Goal: Find specific page/section: Find specific page/section

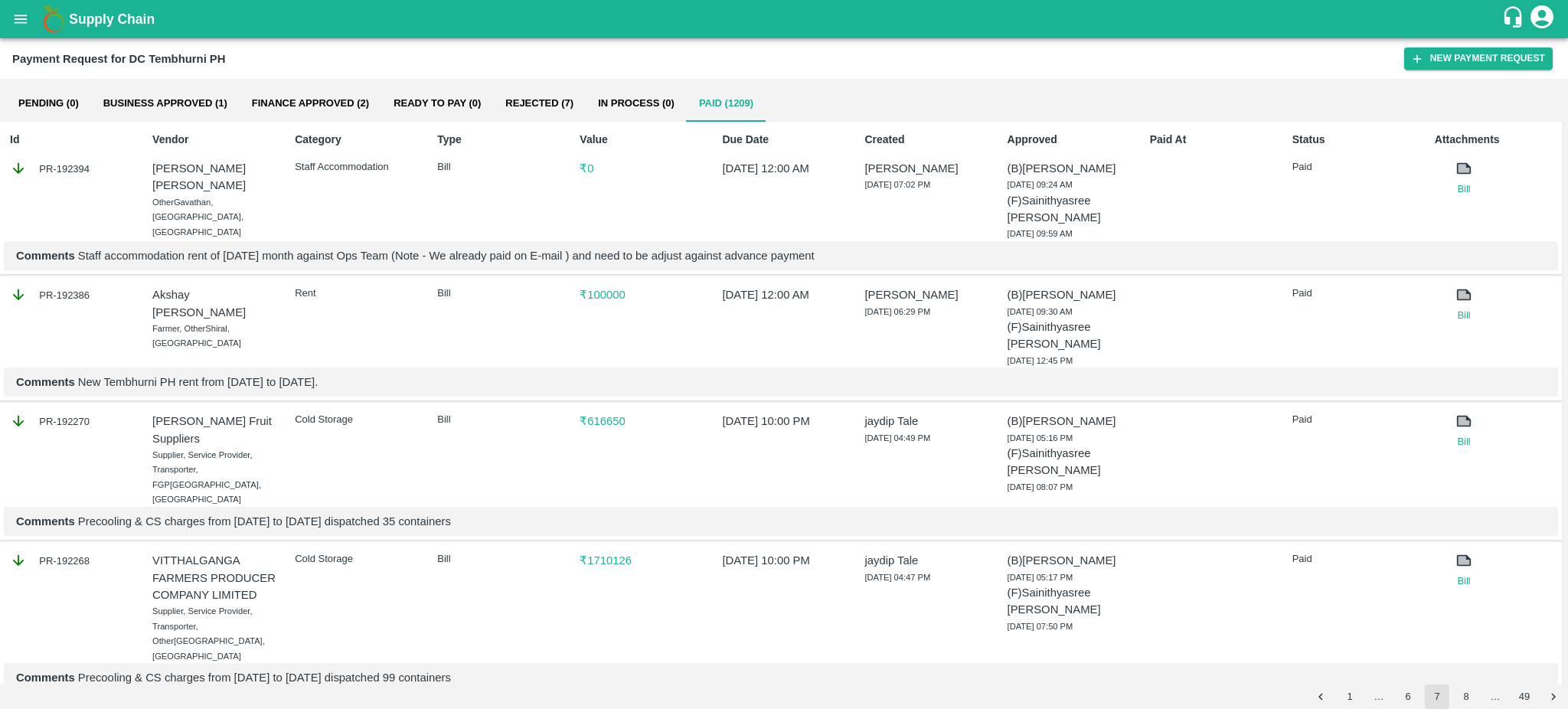
scroll to position [1511, 0]
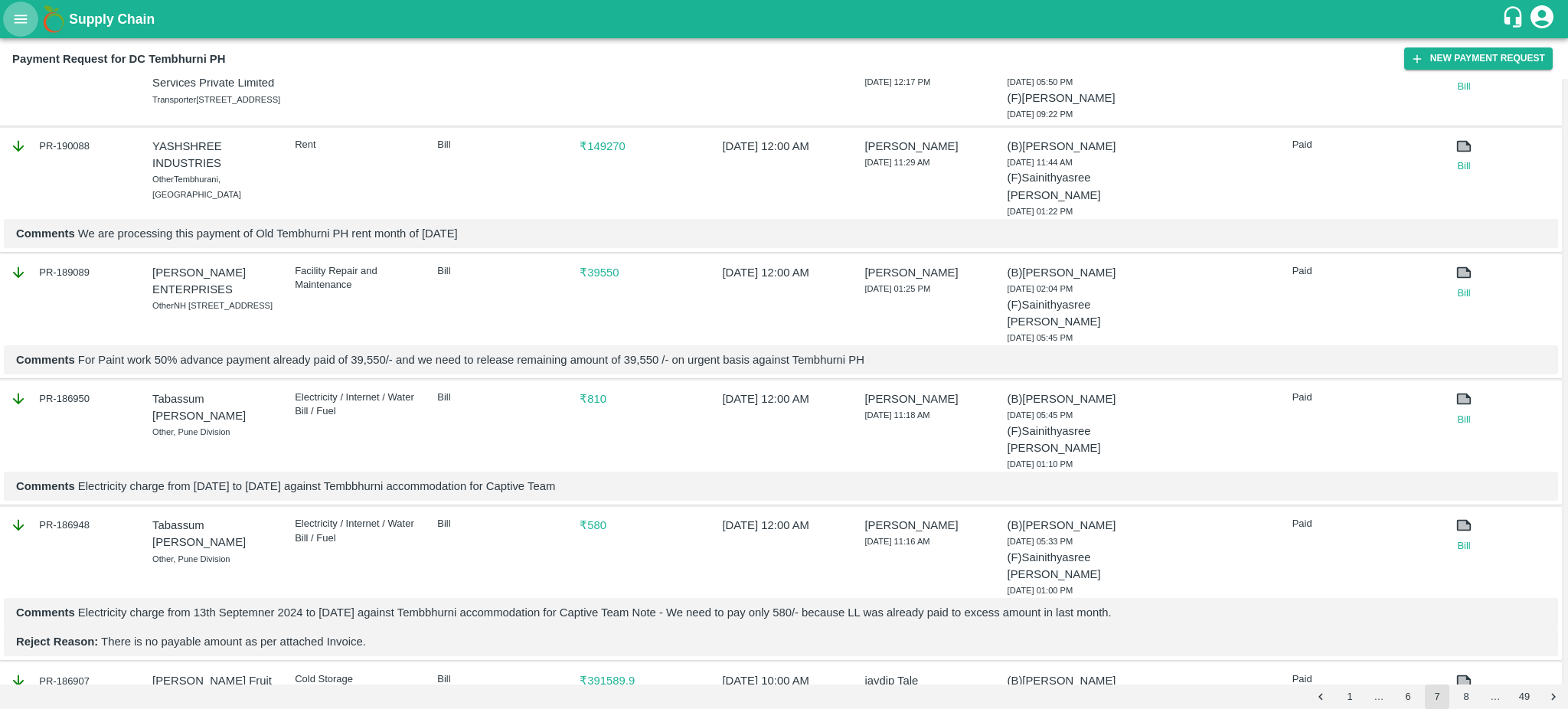
click at [20, 17] on icon "open drawer" at bounding box center [20, 19] width 17 height 17
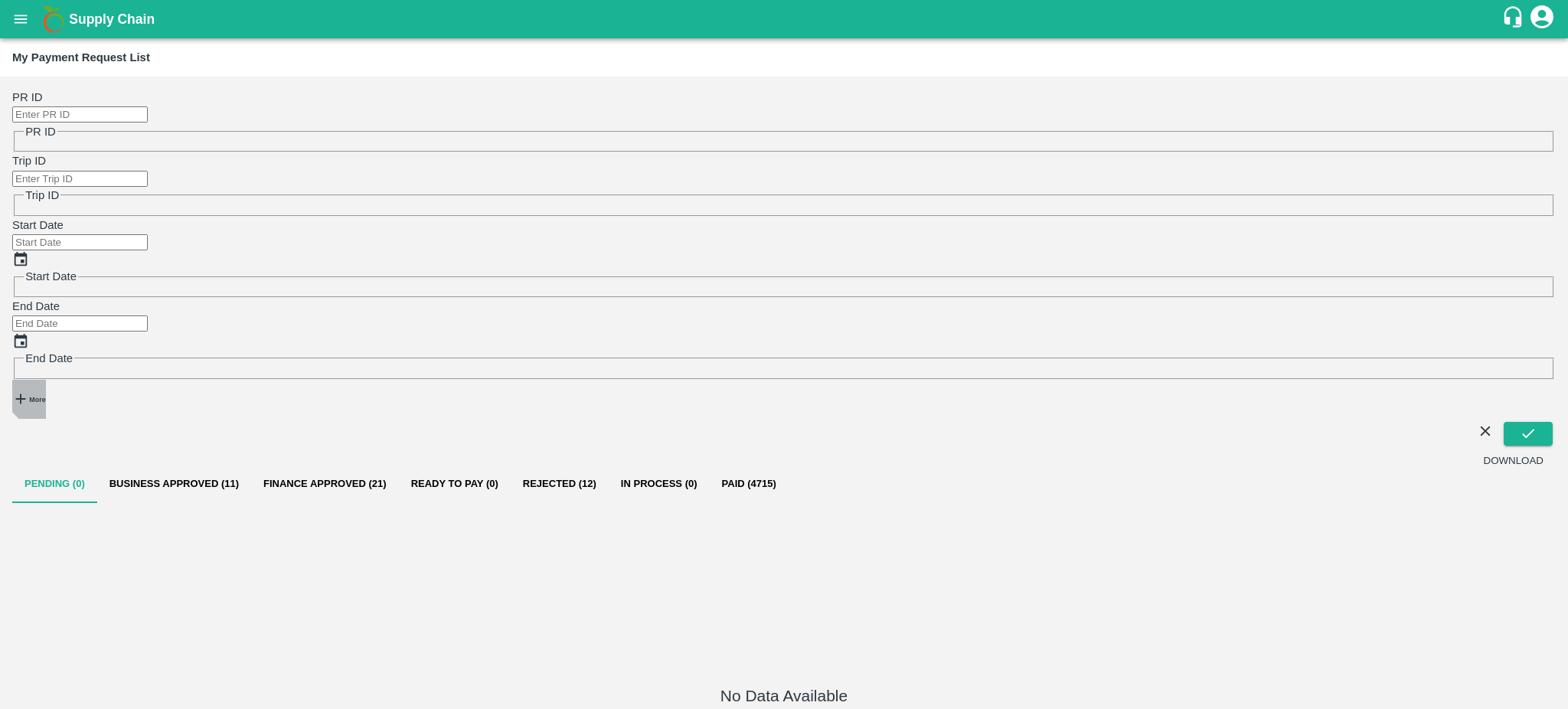
click at [41, 396] on strong "More" at bounding box center [37, 400] width 16 height 8
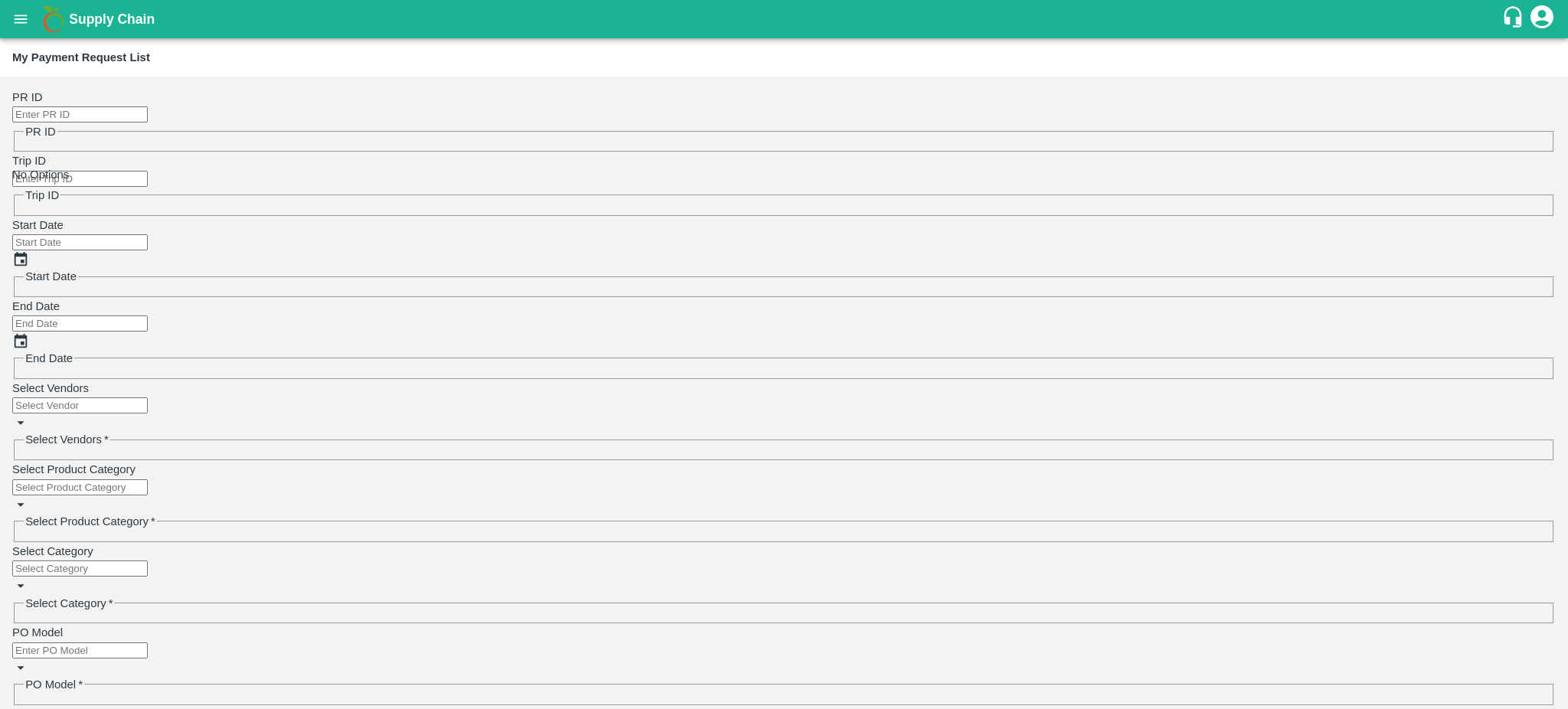
click at [86, 398] on input "Select Vendors" at bounding box center [80, 406] width 135 height 16
type input "p"
click at [74, 189] on div "P F LOGISTICS-Transporter" at bounding box center [145, 185] width 143 height 17
type input "P F LOGISTICS-Transporter"
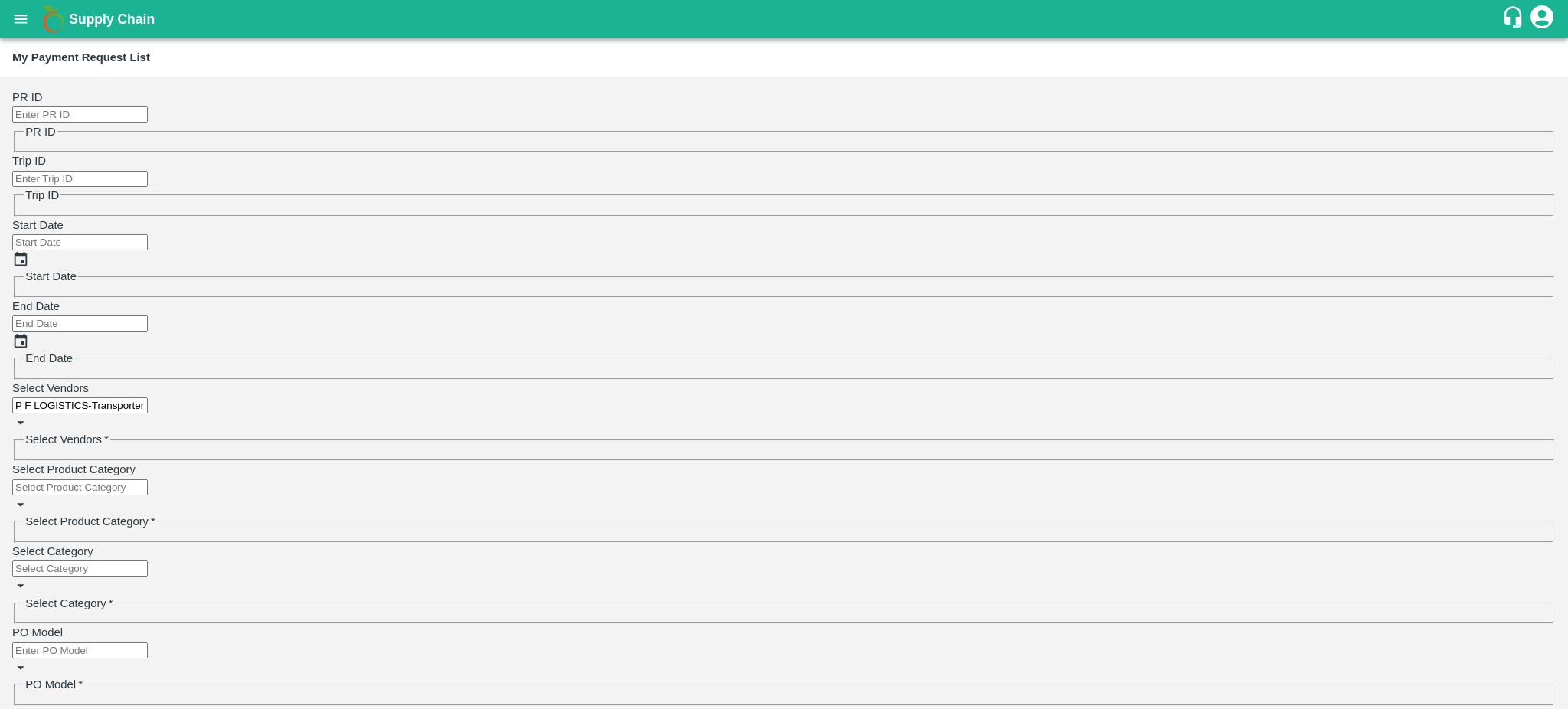
click at [18, 23] on icon "open drawer" at bounding box center [20, 19] width 17 height 17
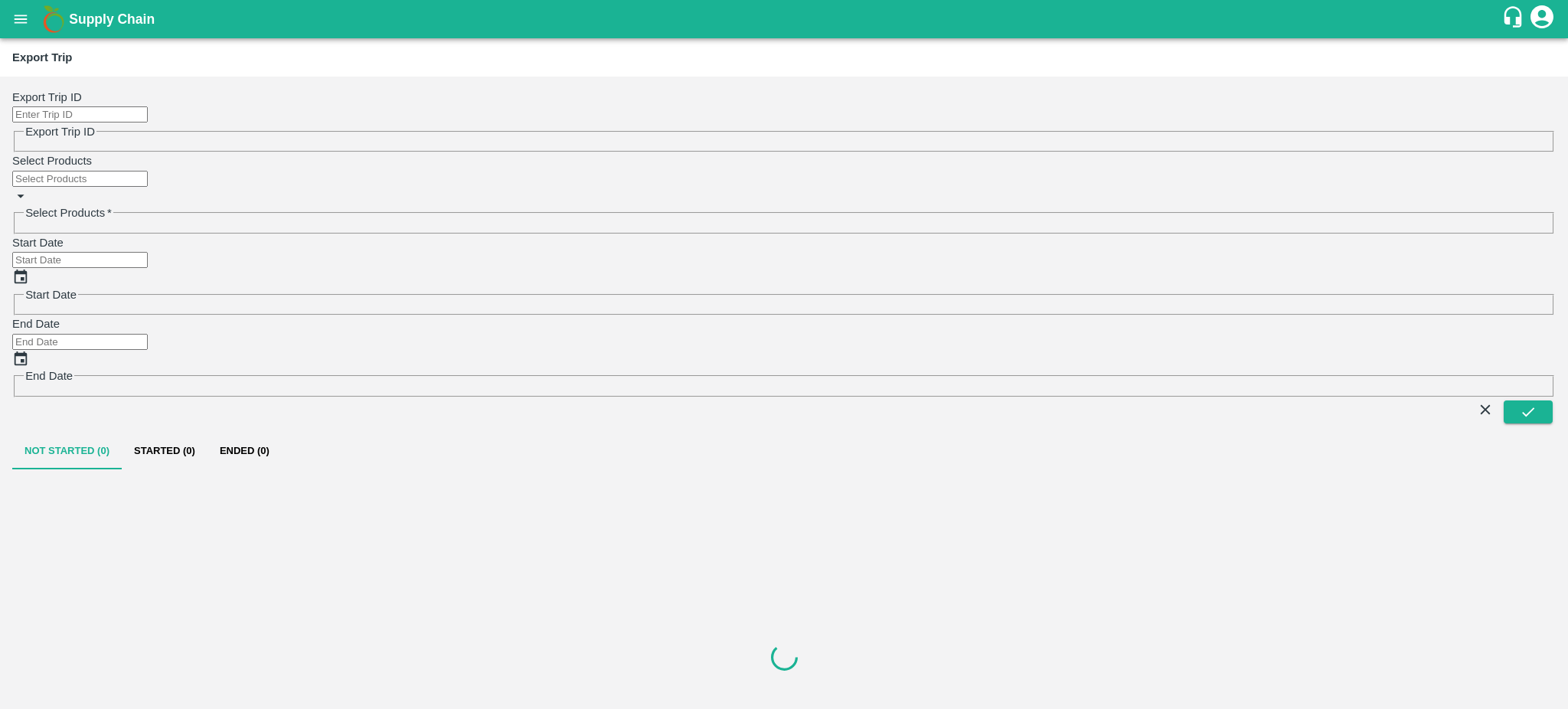
click at [112, 106] on input "Export Trip ID" at bounding box center [80, 114] width 135 height 16
type input "138"
click at [1514, 400] on button "submit" at bounding box center [1528, 411] width 49 height 23
click at [77, 106] on input "138" at bounding box center [80, 114] width 135 height 16
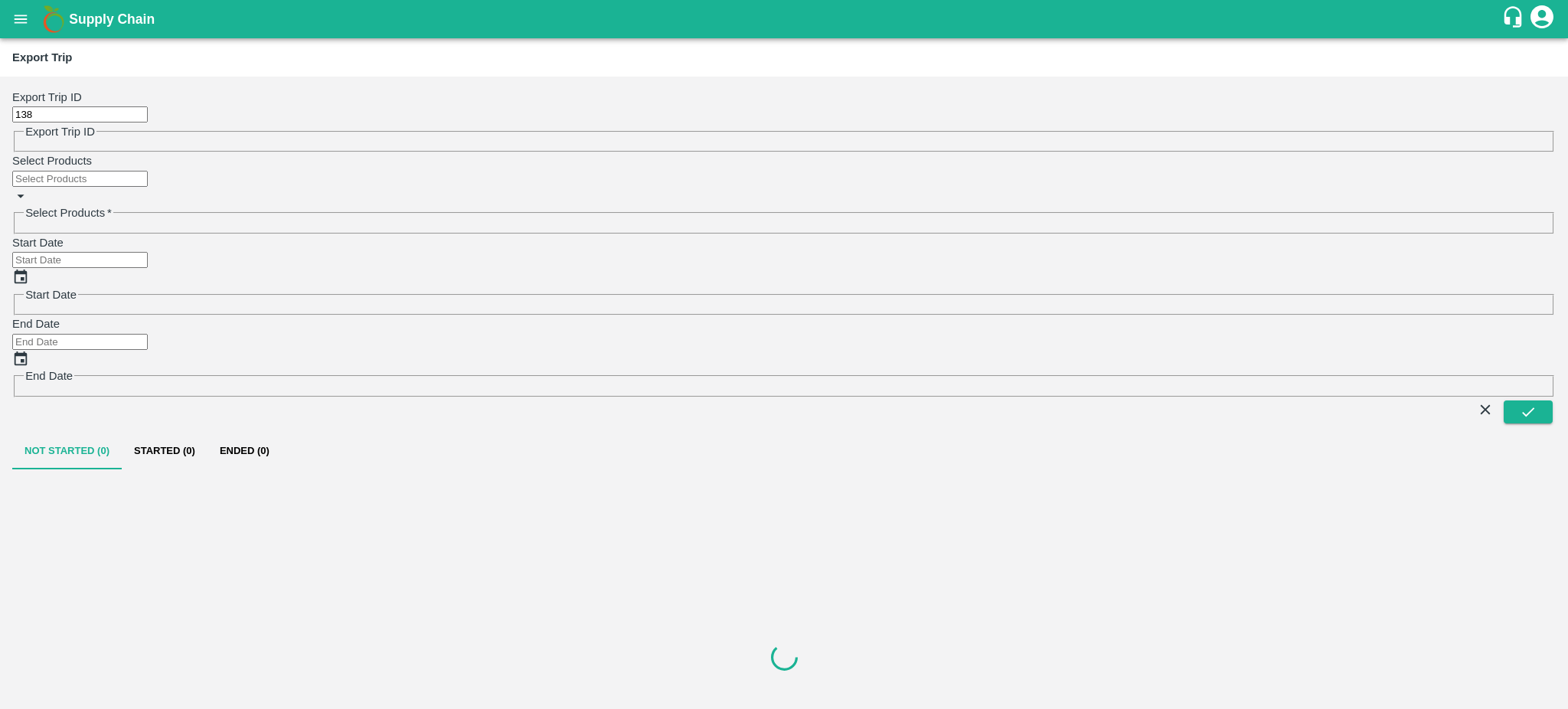
click at [77, 106] on input "138" at bounding box center [80, 114] width 135 height 16
click at [1526, 403] on icon "submit" at bounding box center [1527, 411] width 17 height 17
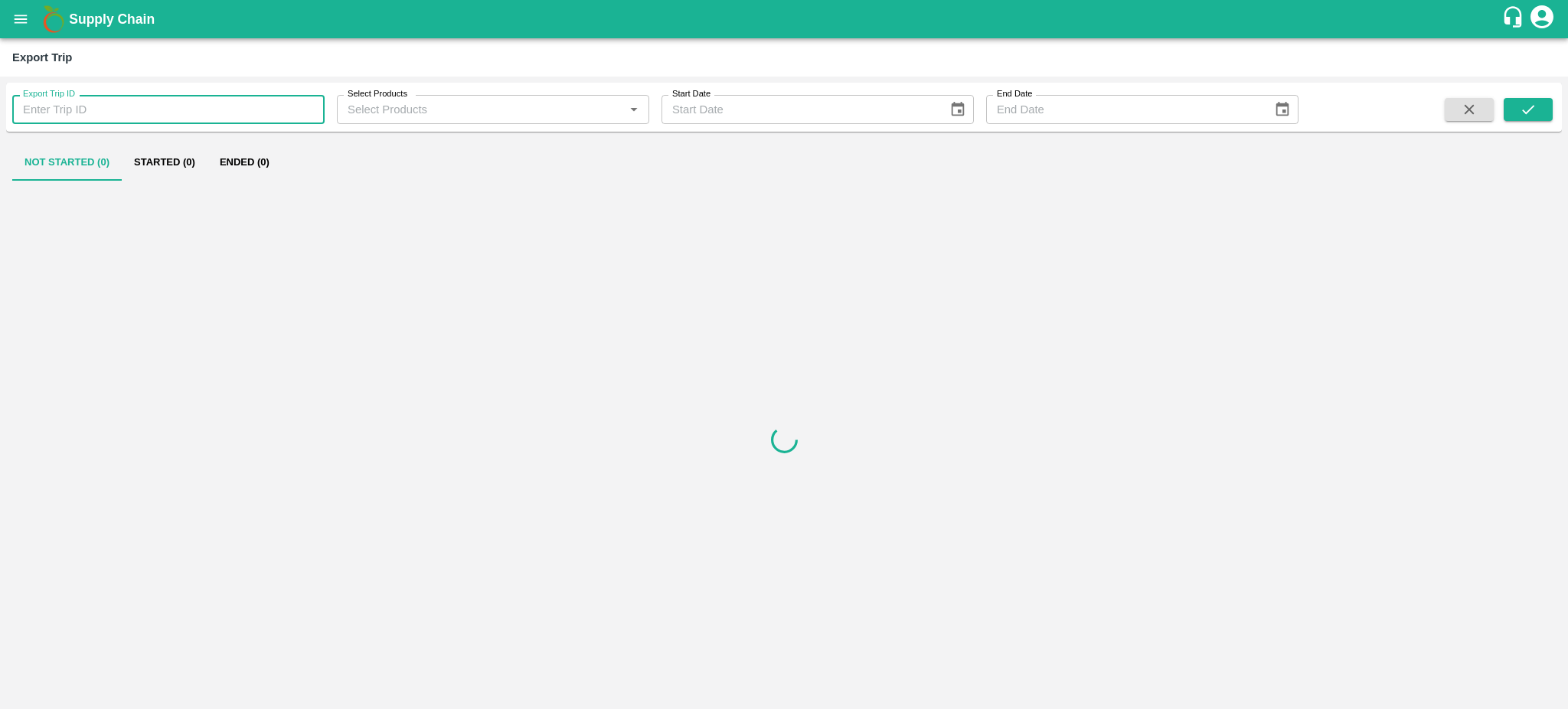
click at [108, 116] on input "Export Trip ID" at bounding box center [168, 109] width 312 height 29
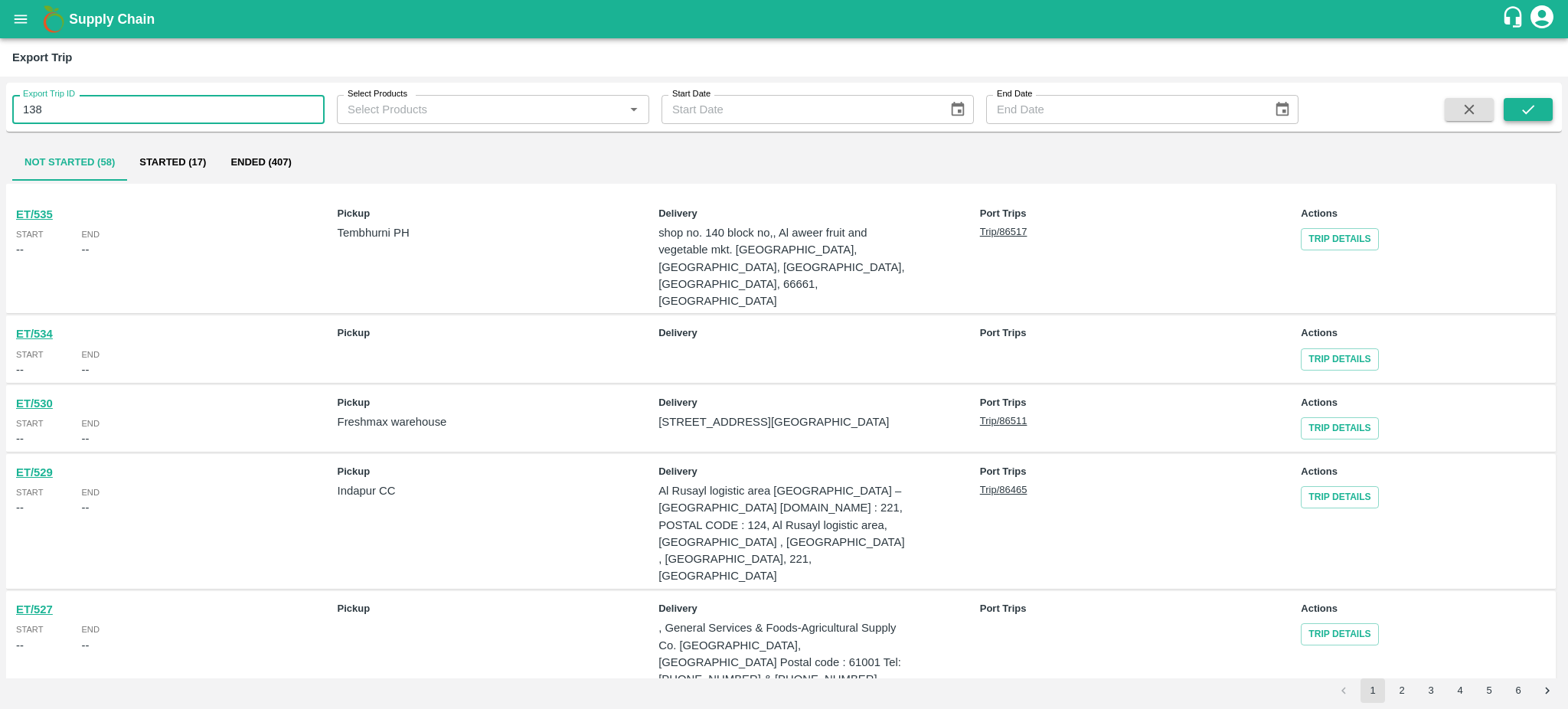
type input "138"
click at [1526, 107] on icon "submit" at bounding box center [1527, 109] width 17 height 17
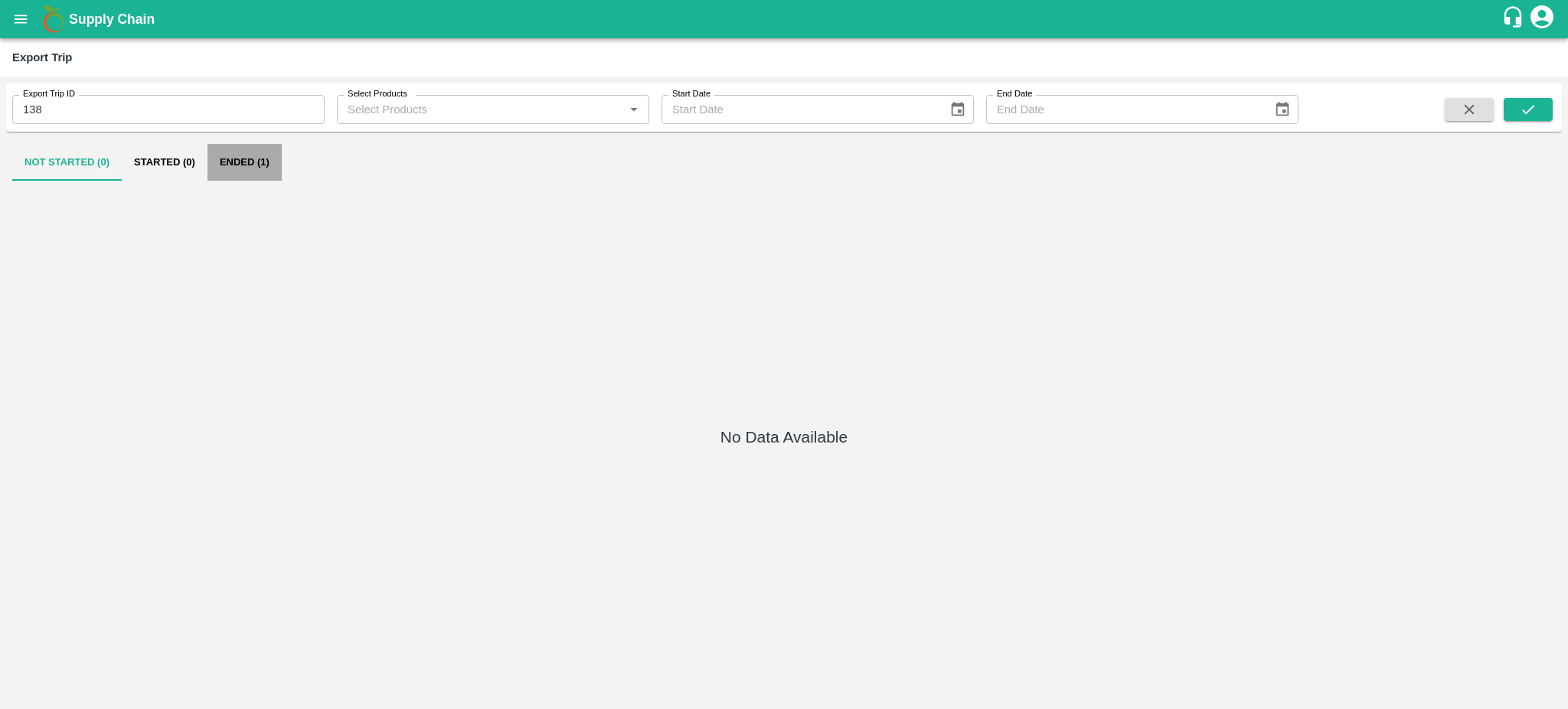
click at [249, 163] on button "Ended (1)" at bounding box center [244, 162] width 74 height 37
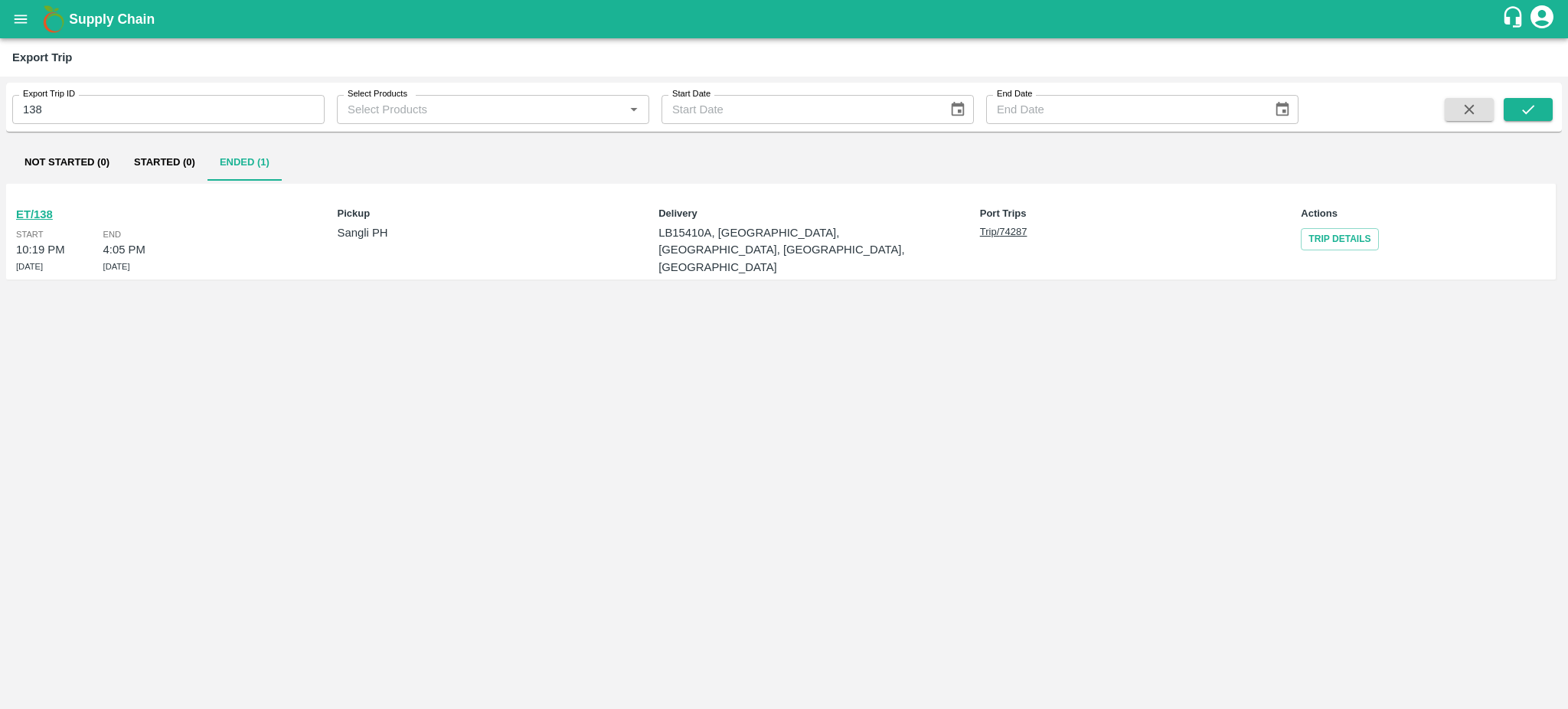
click at [14, 211] on div "ET/138 Start 10:19 PM 22 Feb 2025 End 4:05 PM 04 Mar 2025" at bounding box center [138, 232] width 257 height 88
click at [26, 213] on b "ET/138" at bounding box center [34, 215] width 37 height 13
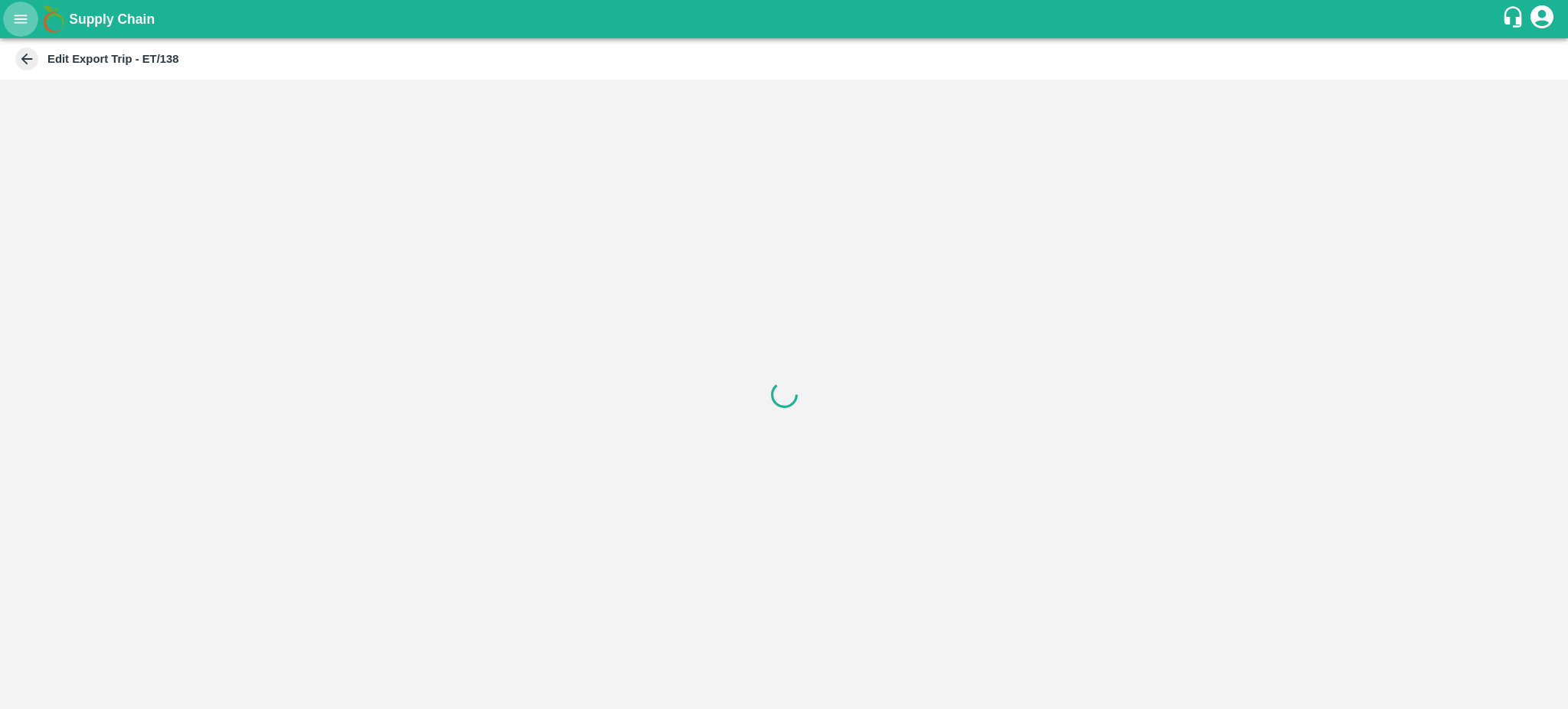
click at [19, 18] on icon "open drawer" at bounding box center [21, 19] width 13 height 9
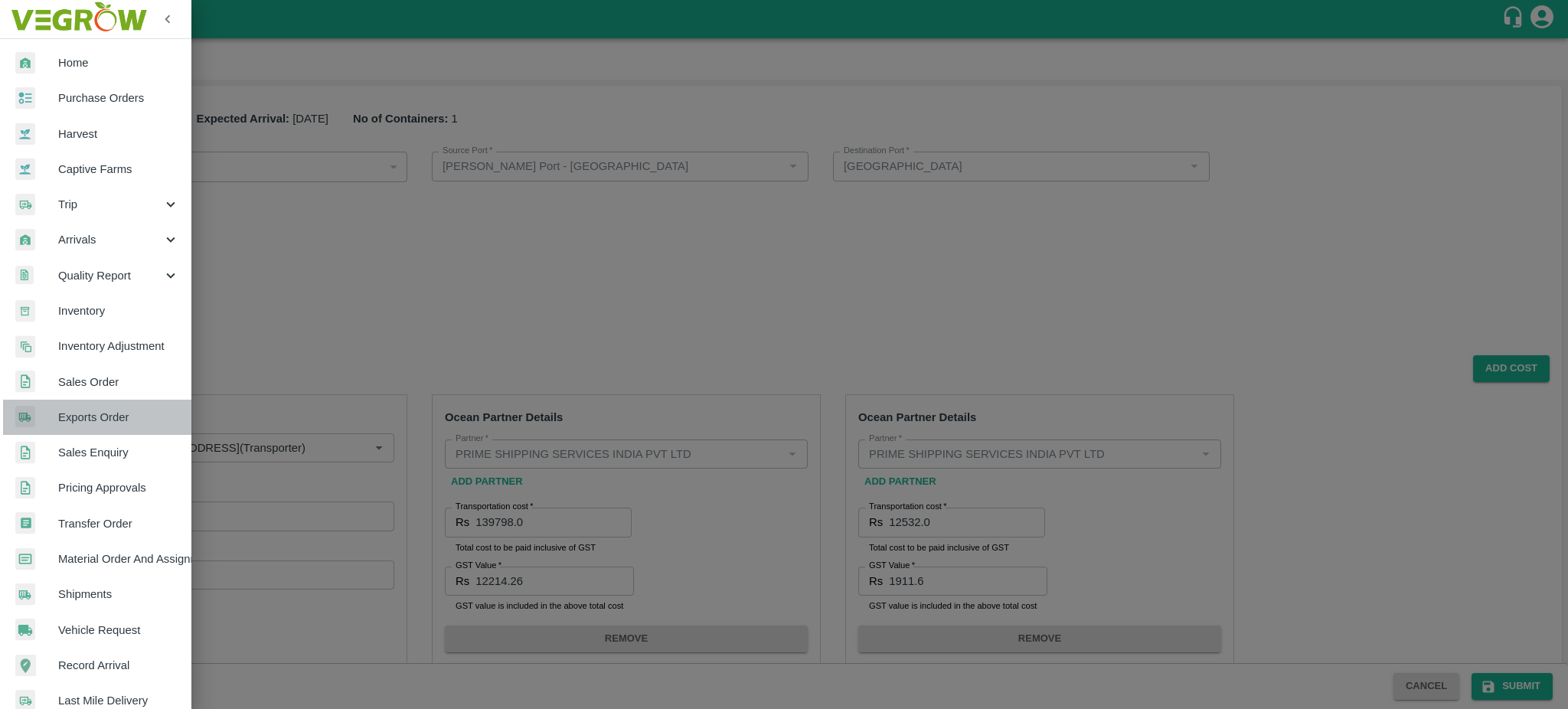
click at [103, 411] on span "Exports Order" at bounding box center [119, 417] width 121 height 17
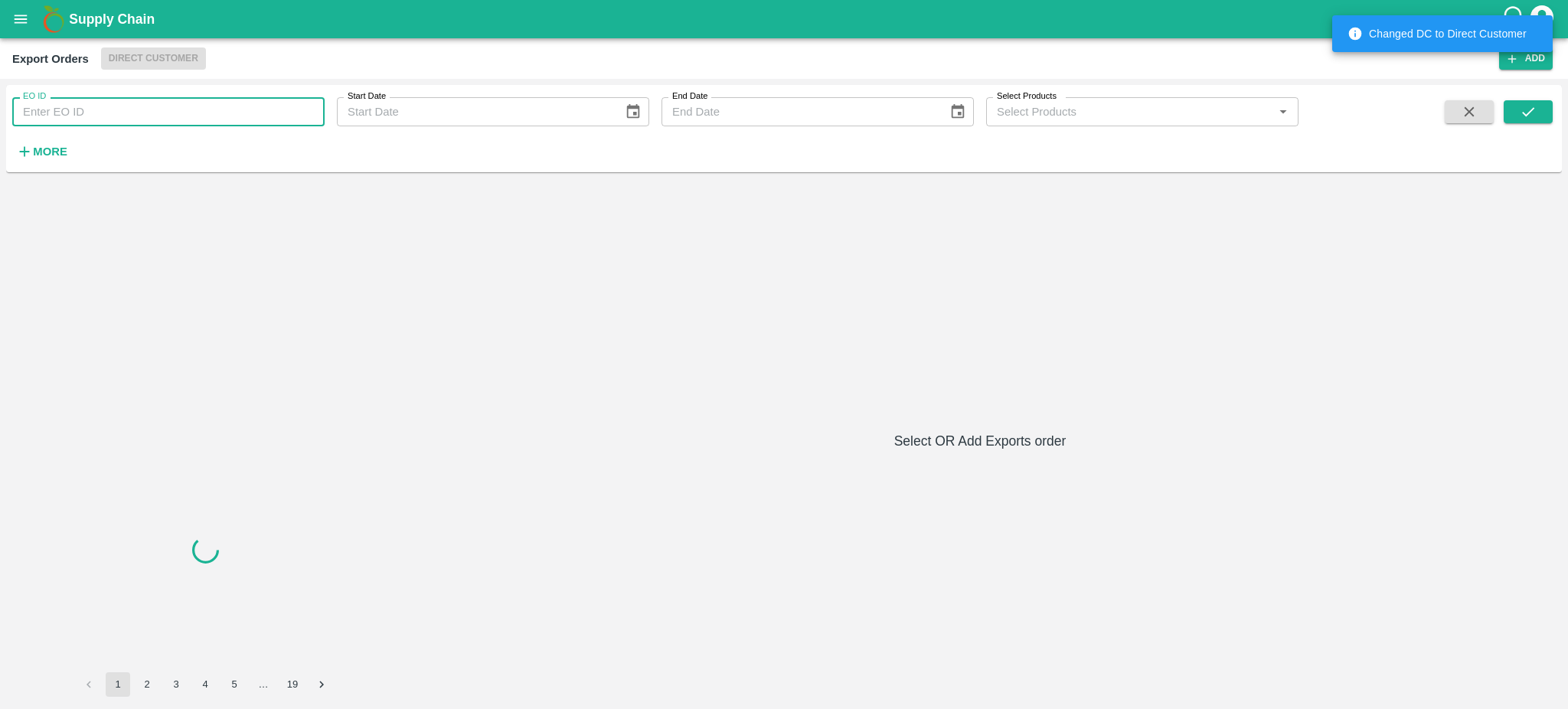
click at [71, 108] on input "EO ID" at bounding box center [168, 112] width 312 height 29
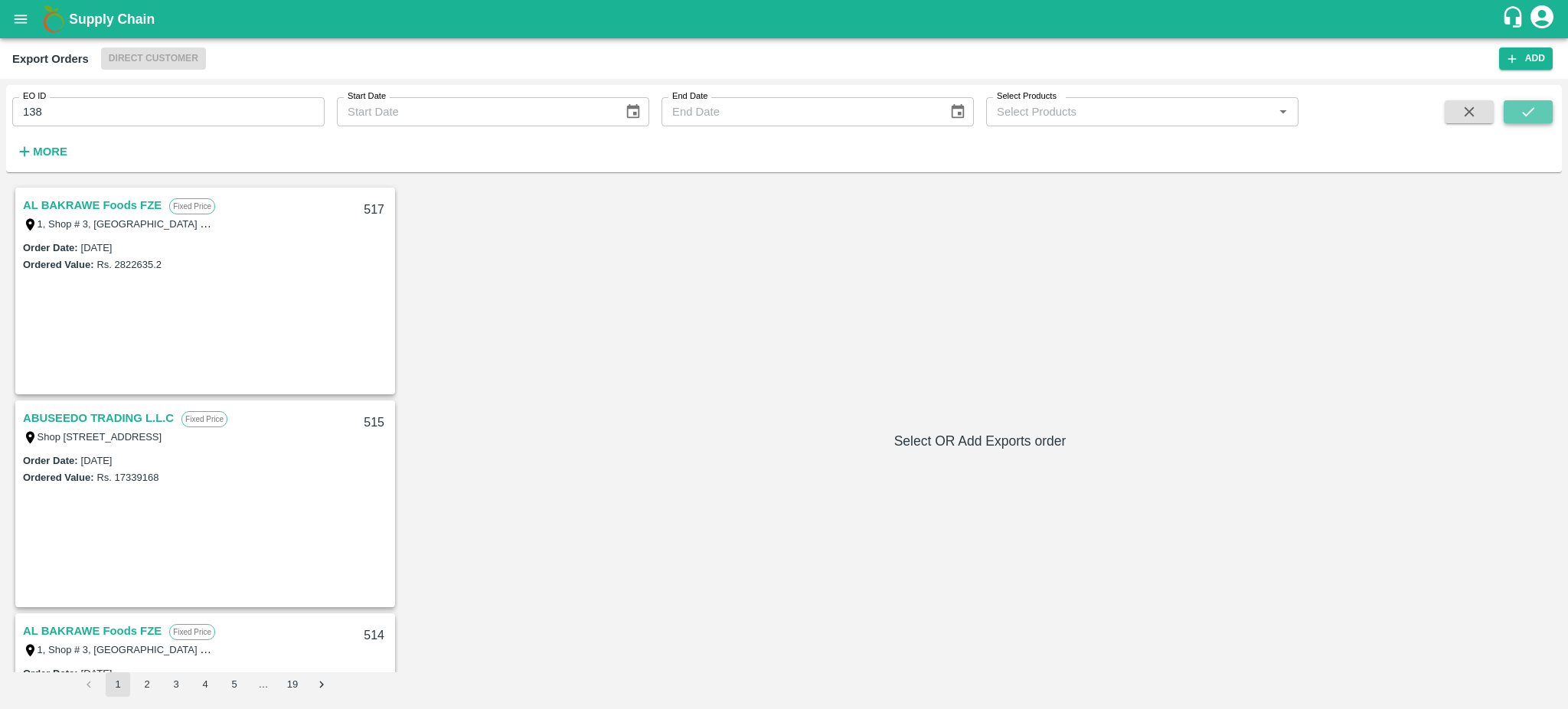
click at [1522, 106] on icon "submit" at bounding box center [1527, 111] width 17 height 17
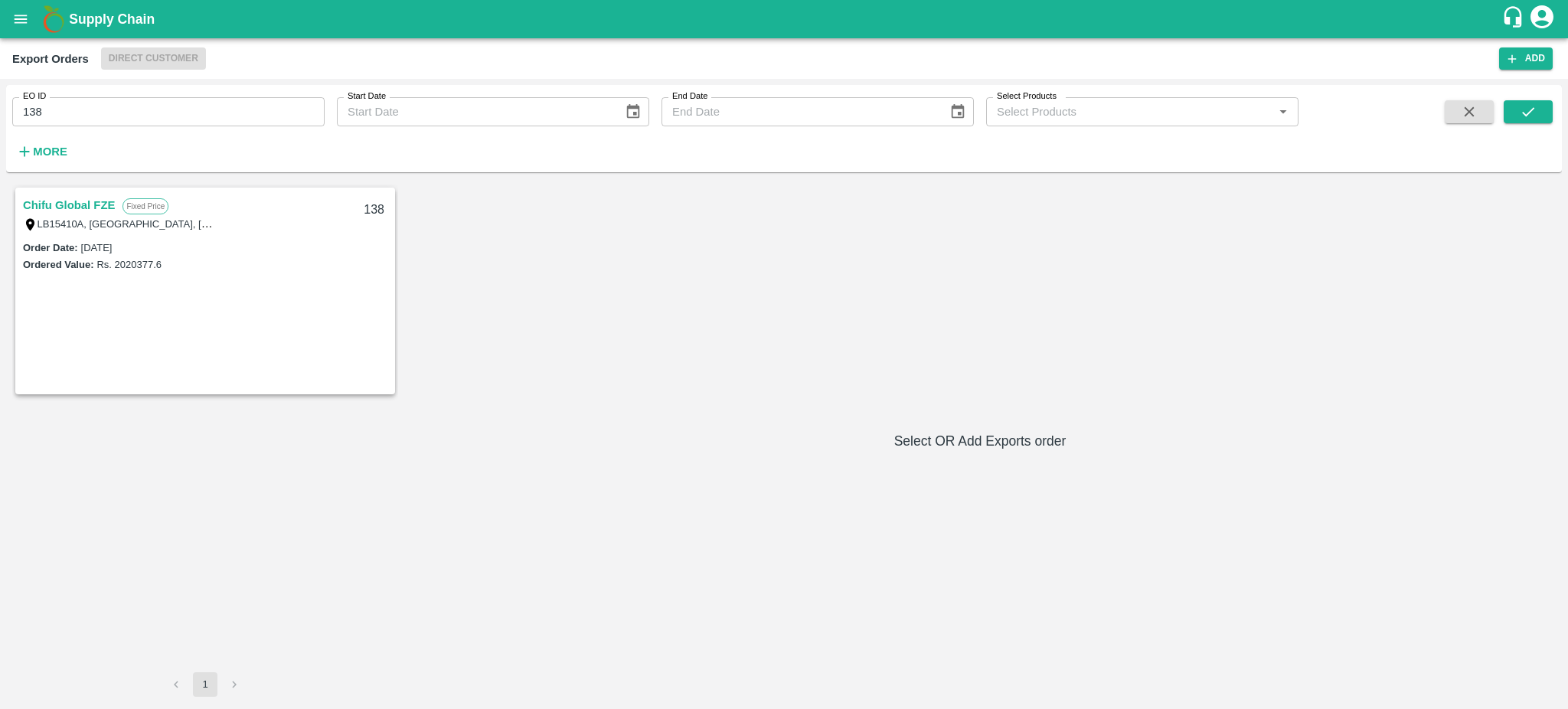
click at [66, 200] on link "Chifu Global FZE" at bounding box center [68, 204] width 92 height 20
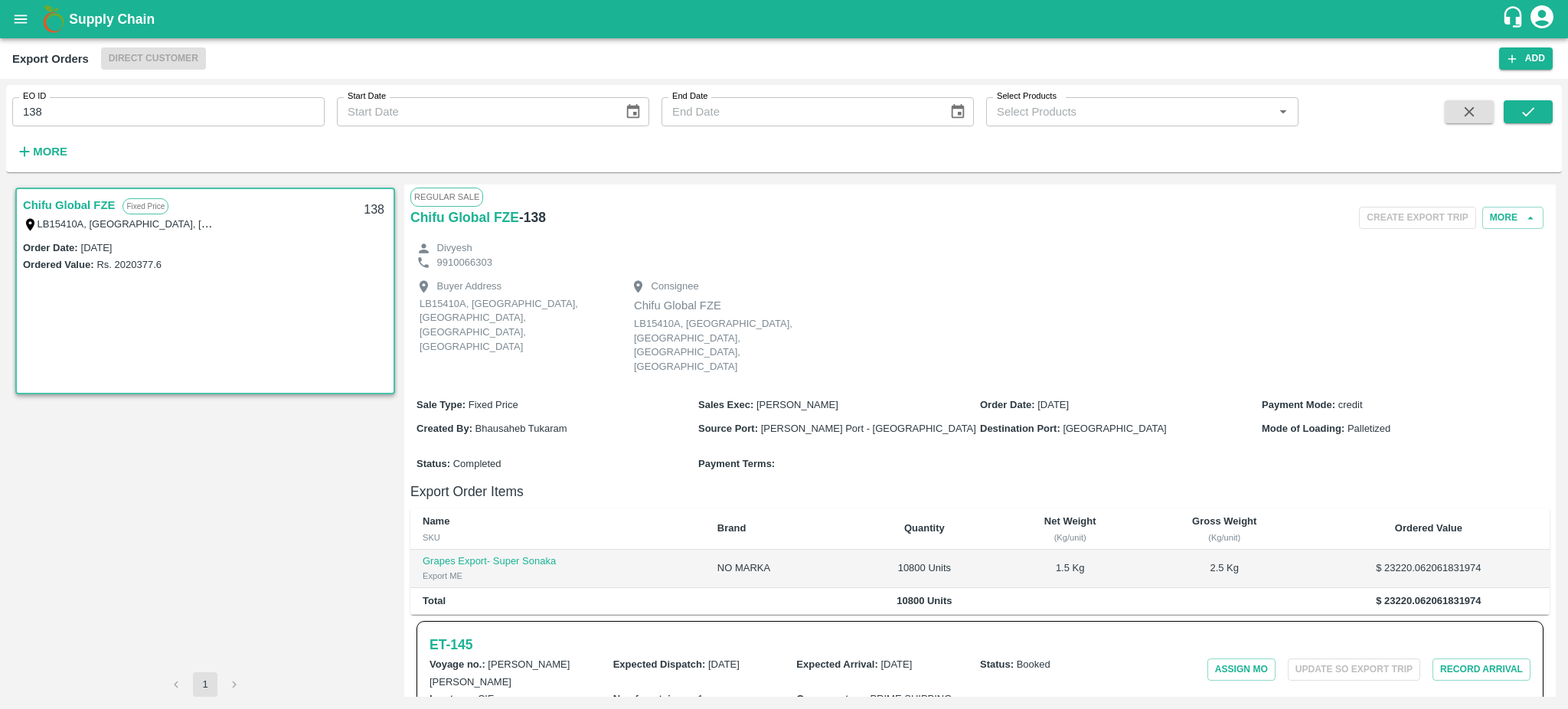
scroll to position [151, 0]
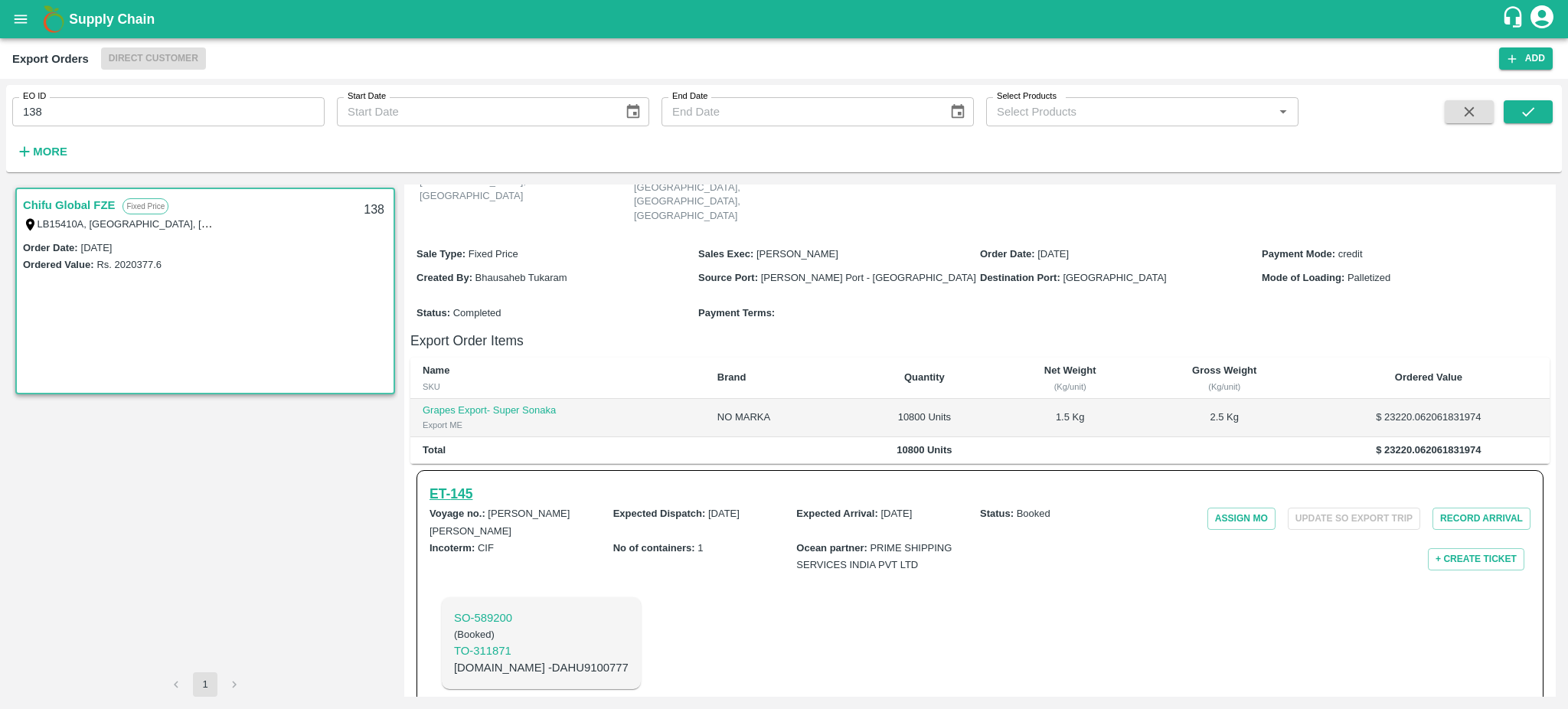
click at [444, 483] on h6 "ET- 145" at bounding box center [450, 494] width 43 height 21
click at [64, 103] on input "138" at bounding box center [168, 112] width 312 height 29
type input "138"
click at [1529, 105] on icon "submit" at bounding box center [1527, 111] width 17 height 17
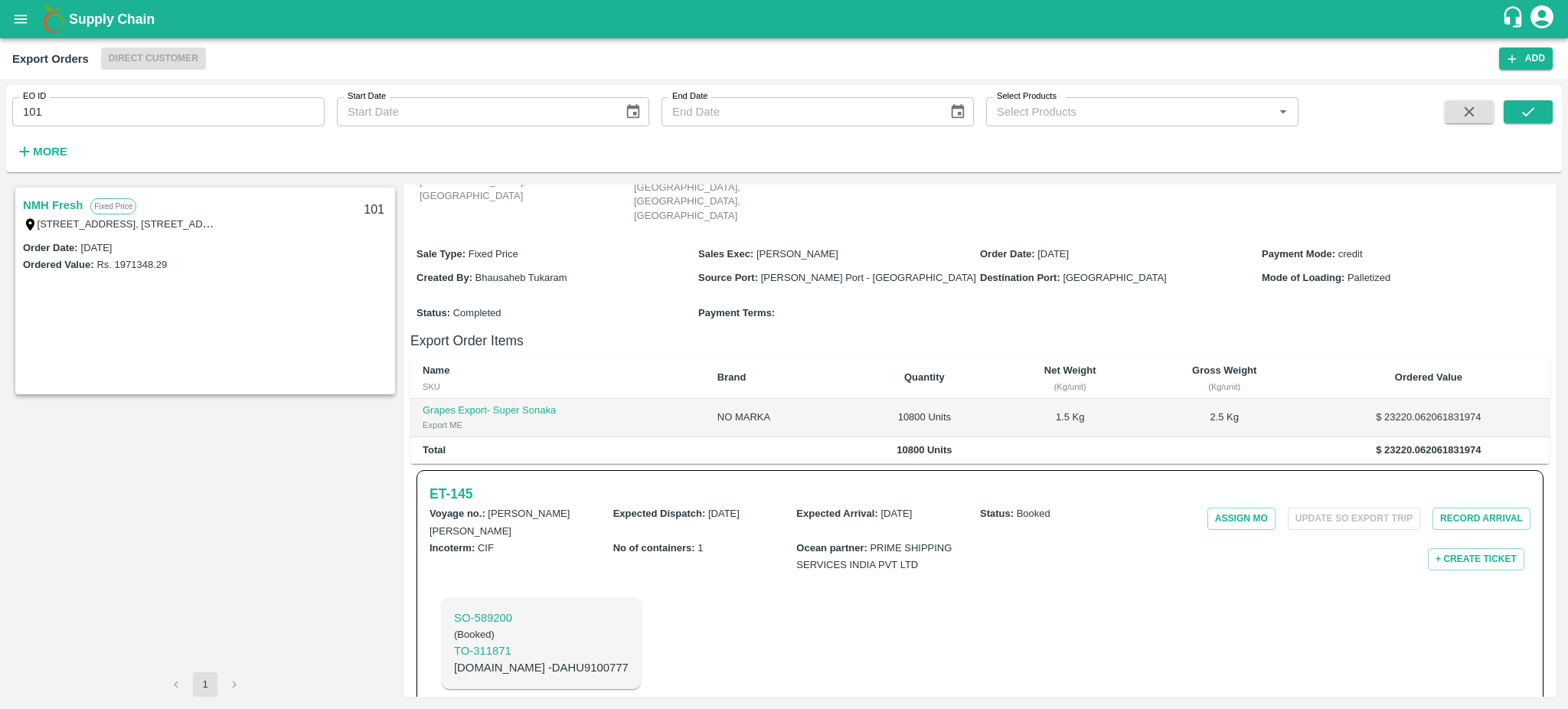
click at [40, 204] on link "NMH Fresh" at bounding box center [53, 204] width 60 height 20
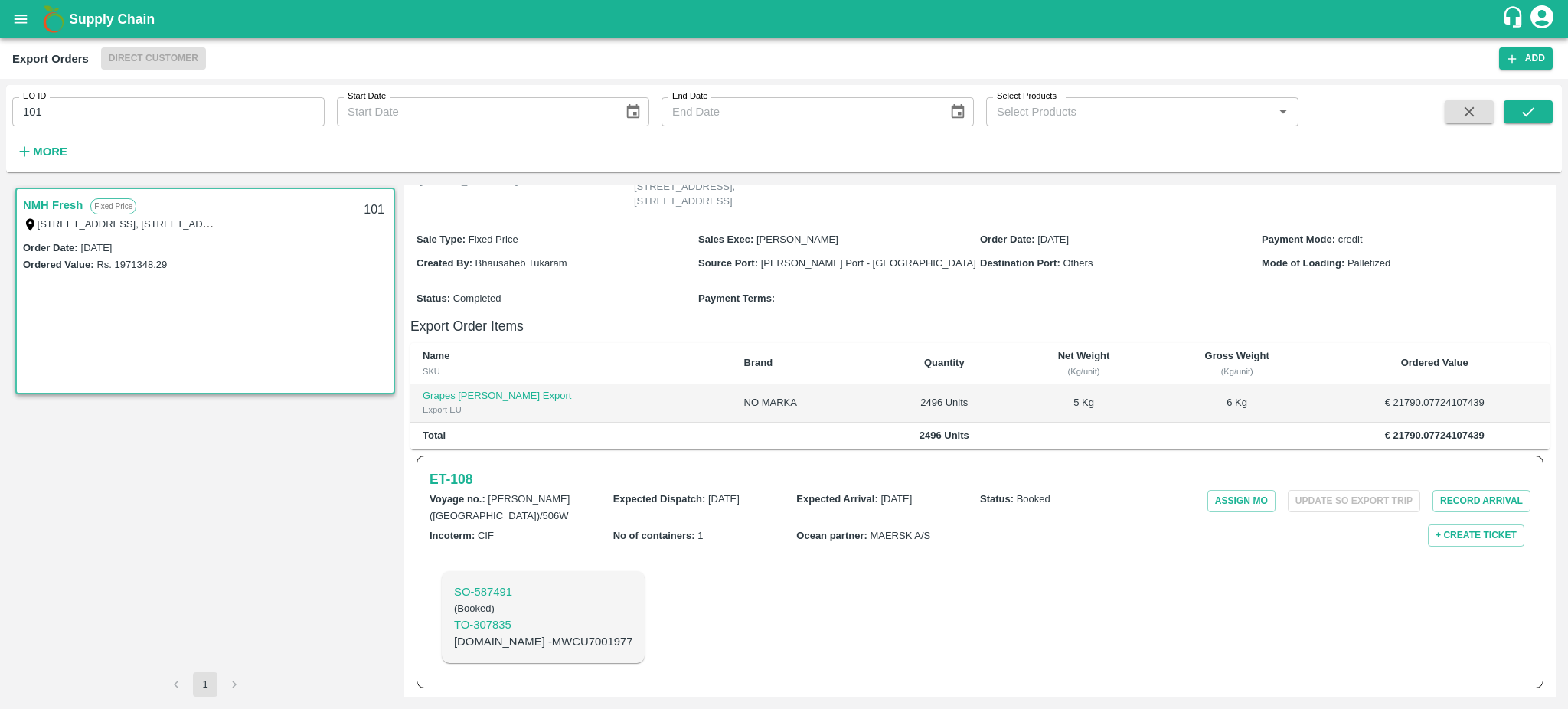
scroll to position [137, 0]
click at [468, 478] on h6 "ET- 108" at bounding box center [450, 479] width 43 height 21
click at [68, 109] on input "101" at bounding box center [168, 112] width 312 height 29
type input "101"
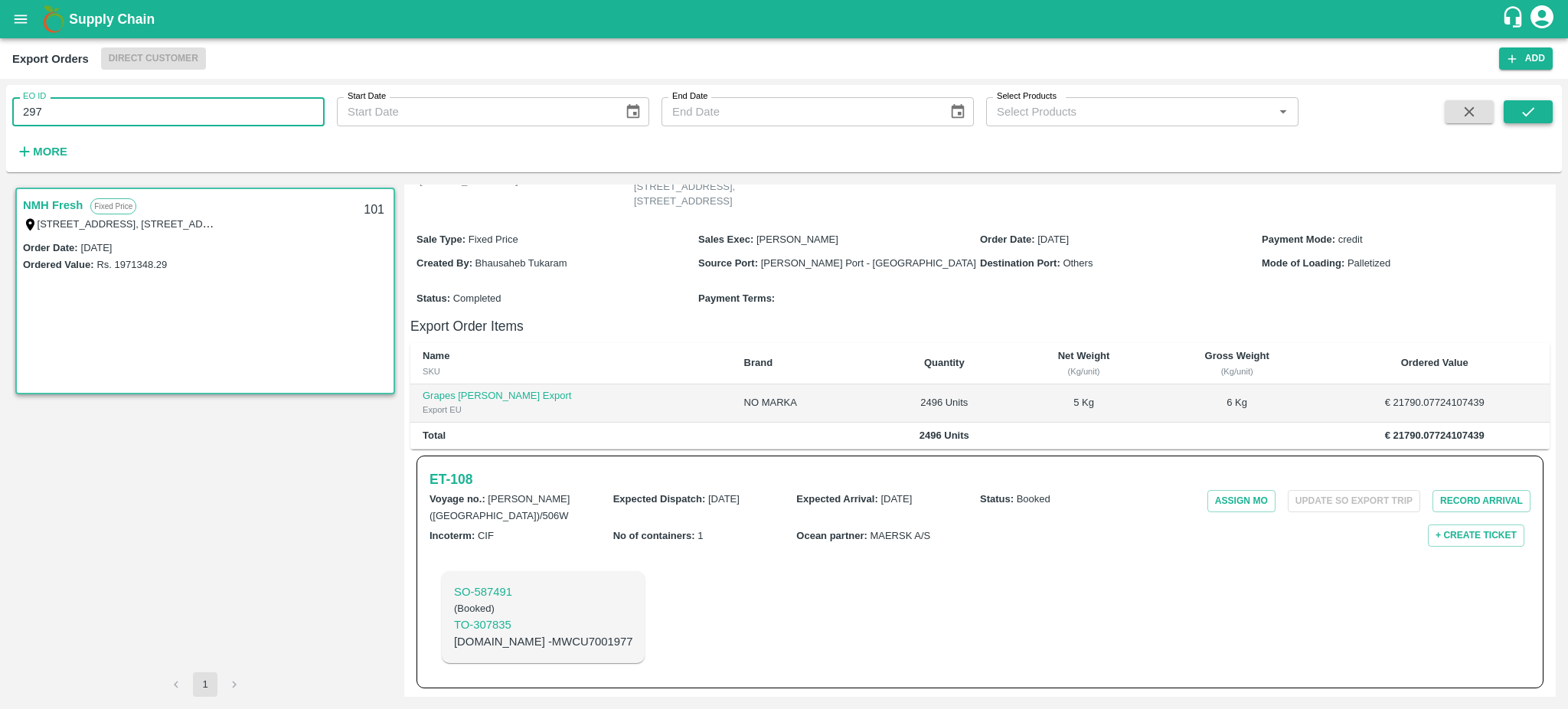
type input "297"
click at [1531, 116] on icon "submit" at bounding box center [1527, 111] width 17 height 17
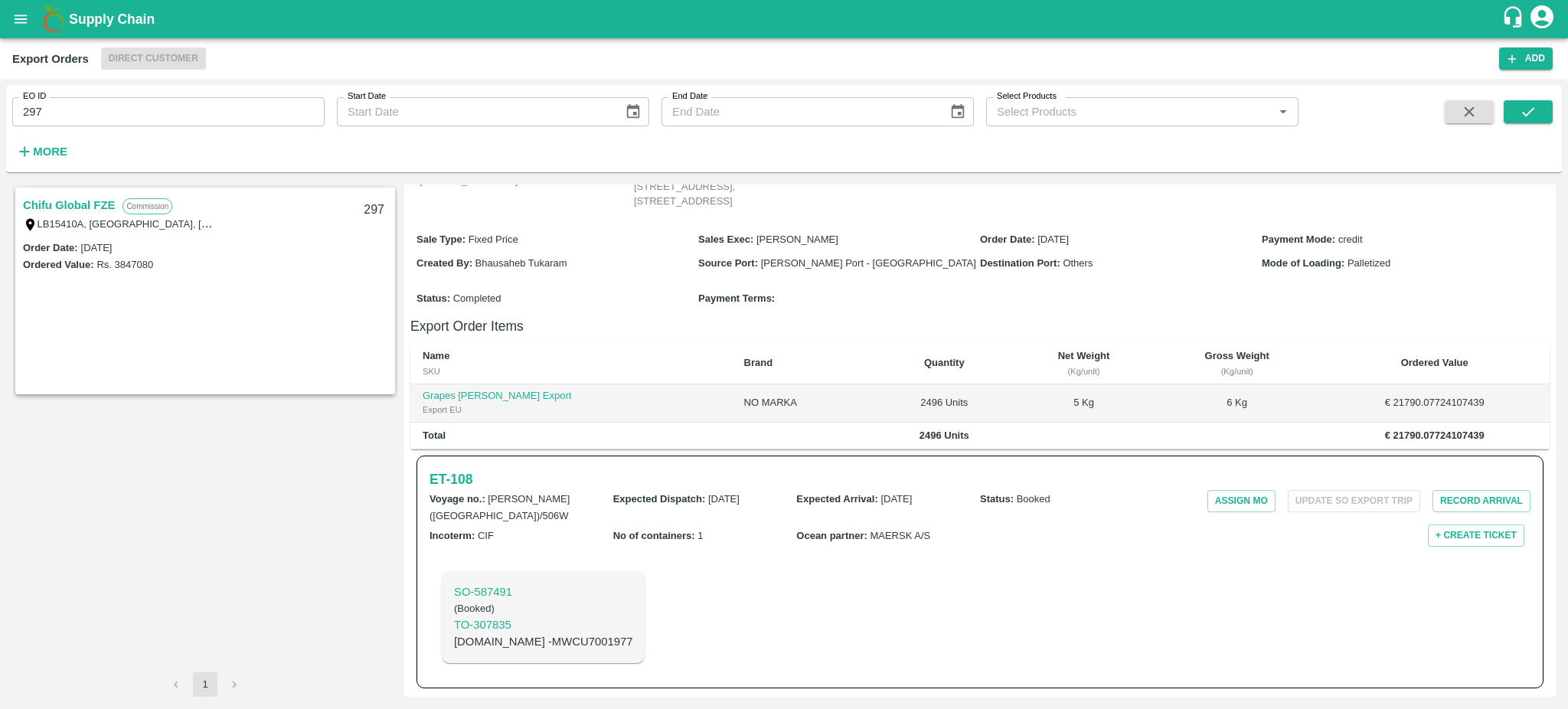
click at [77, 203] on link "Chifu Global FZE" at bounding box center [68, 204] width 92 height 20
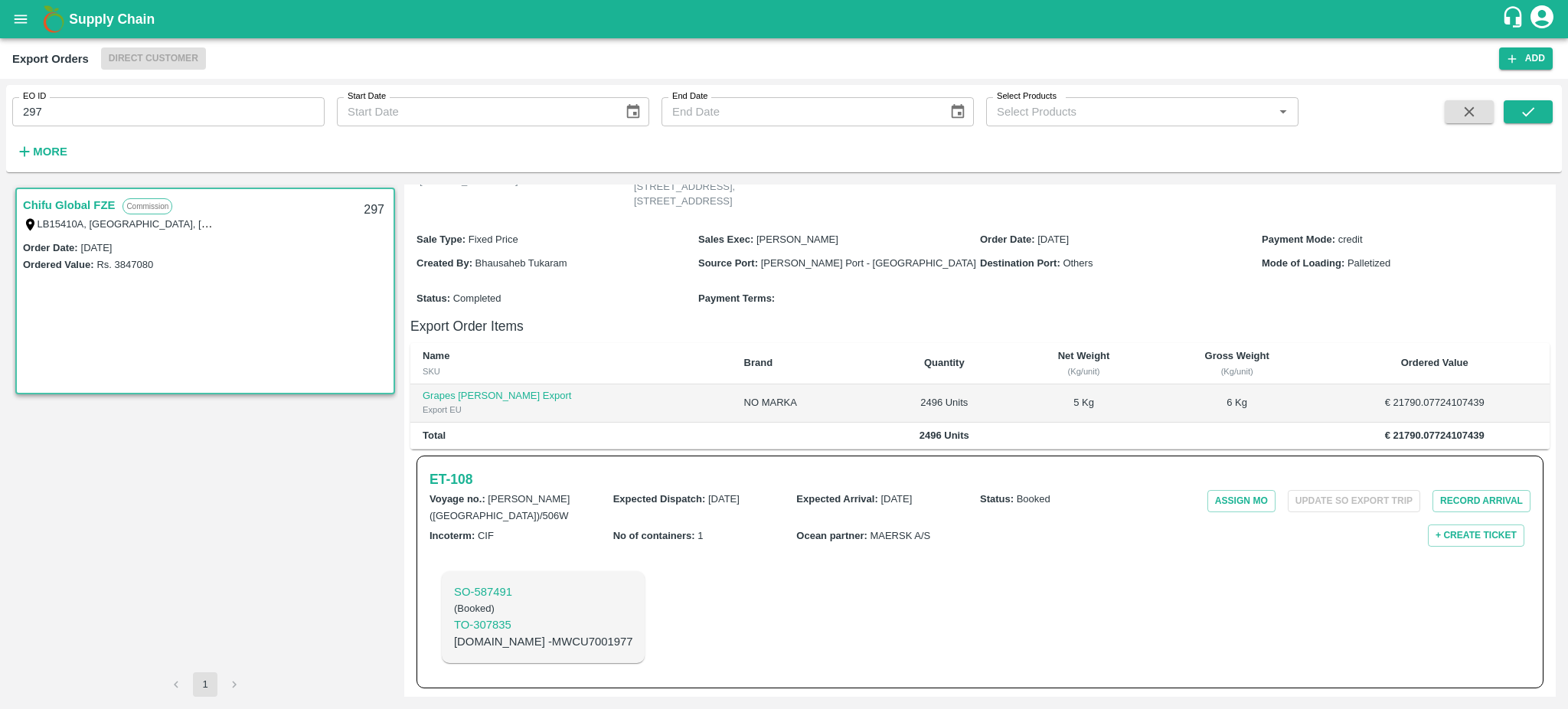
scroll to position [35, 0]
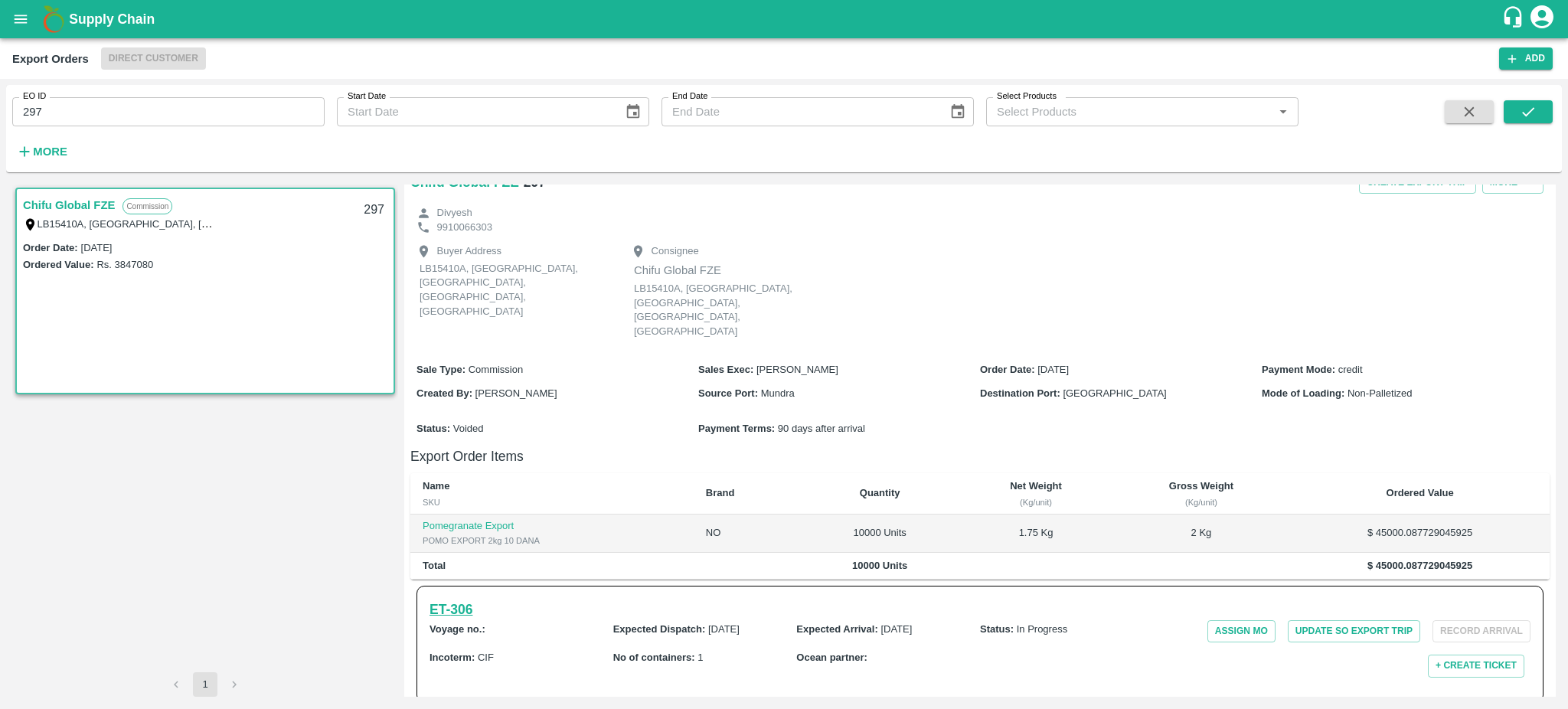
click at [439, 599] on h6 "ET- 306" at bounding box center [450, 609] width 43 height 21
click at [450, 599] on h6 "ET- 306" at bounding box center [450, 609] width 43 height 21
click at [78, 200] on link "Chifu Global FZE" at bounding box center [68, 204] width 92 height 20
click at [461, 599] on h6 "ET- 306" at bounding box center [450, 609] width 43 height 21
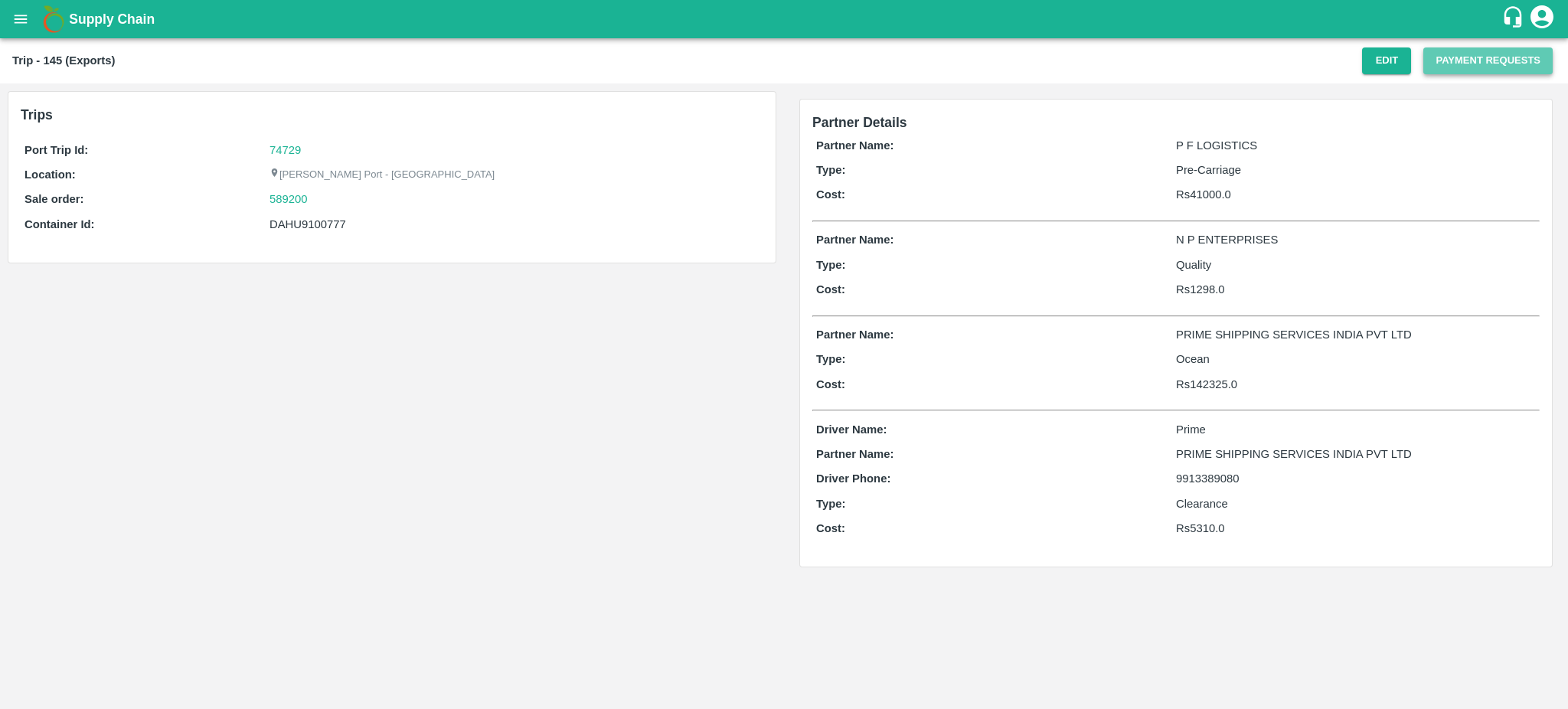
click at [1471, 64] on button "Payment Requests" at bounding box center [1488, 61] width 130 height 27
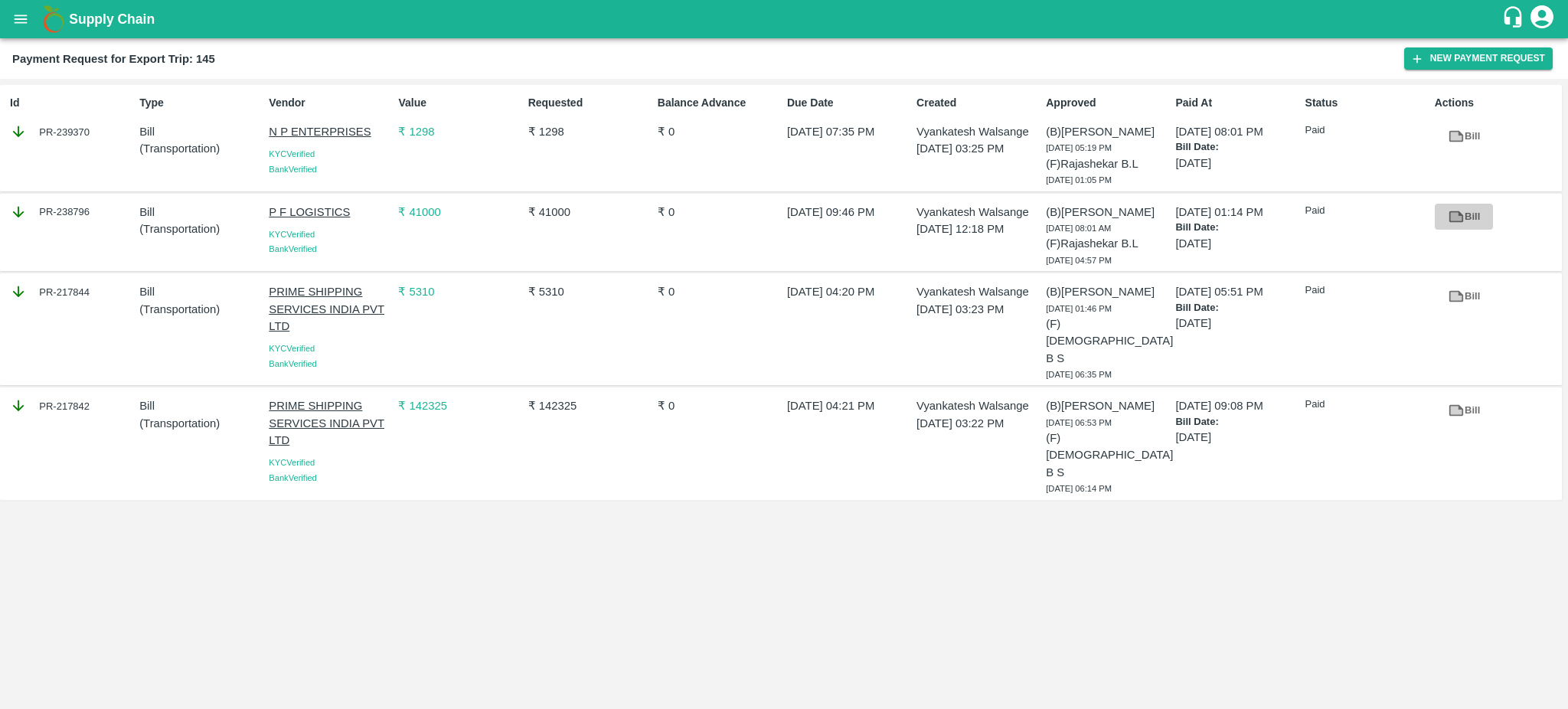
click at [1458, 220] on icon at bounding box center [1456, 216] width 12 height 9
drag, startPoint x: 105, startPoint y: 217, endPoint x: 88, endPoint y: 214, distance: 17.3
click at [88, 214] on div "PR-238796" at bounding box center [72, 211] width 123 height 17
copy div "PR-238796"
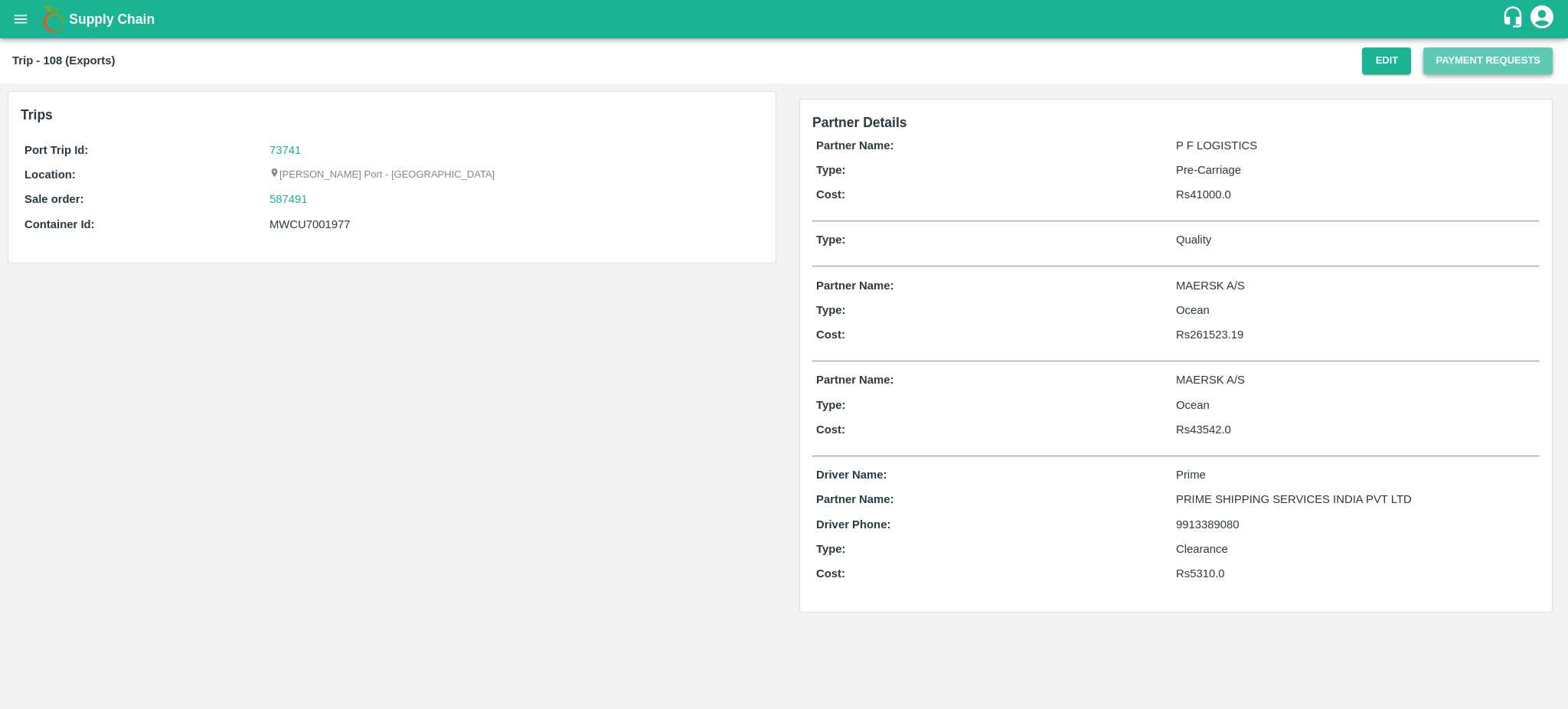
click at [1464, 54] on button "Payment Requests" at bounding box center [1488, 61] width 130 height 27
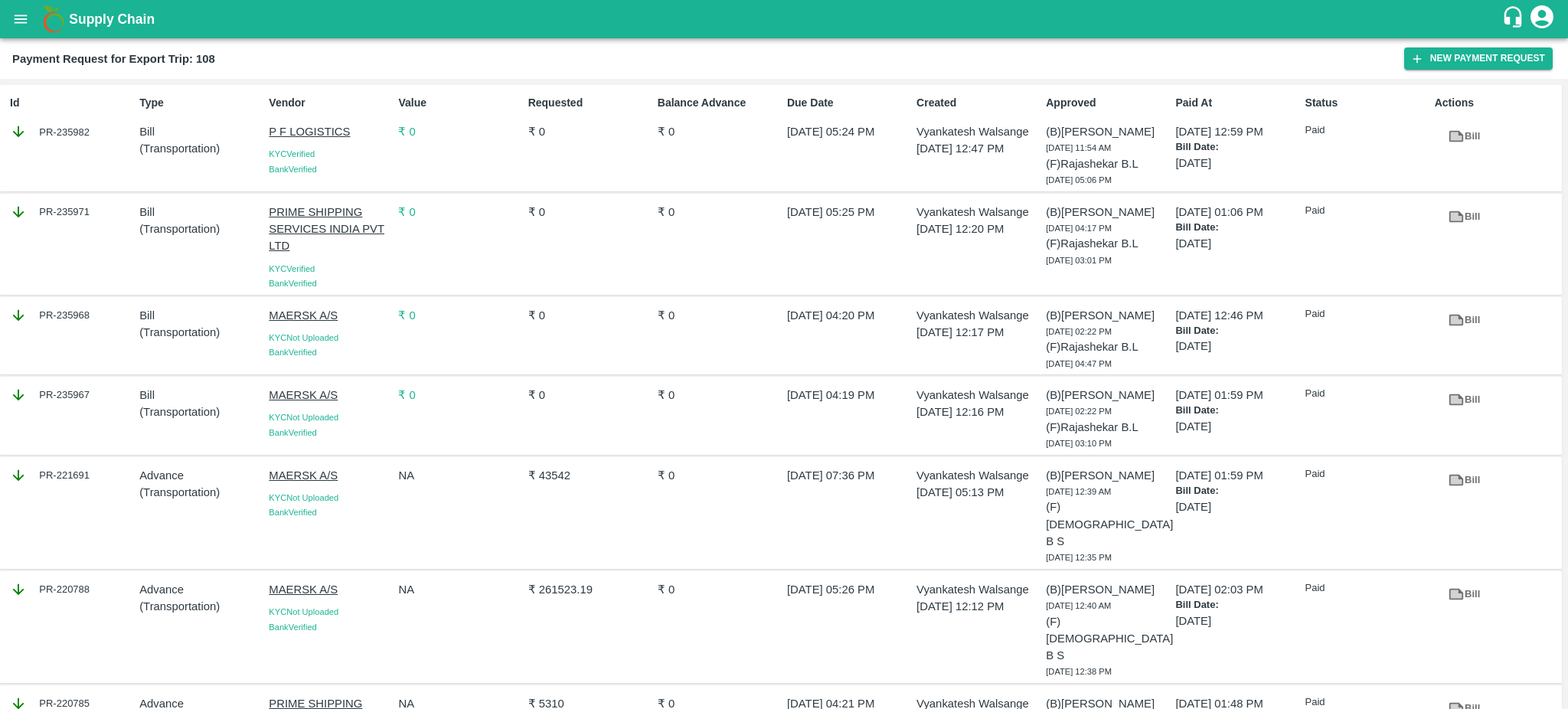
scroll to position [103, 0]
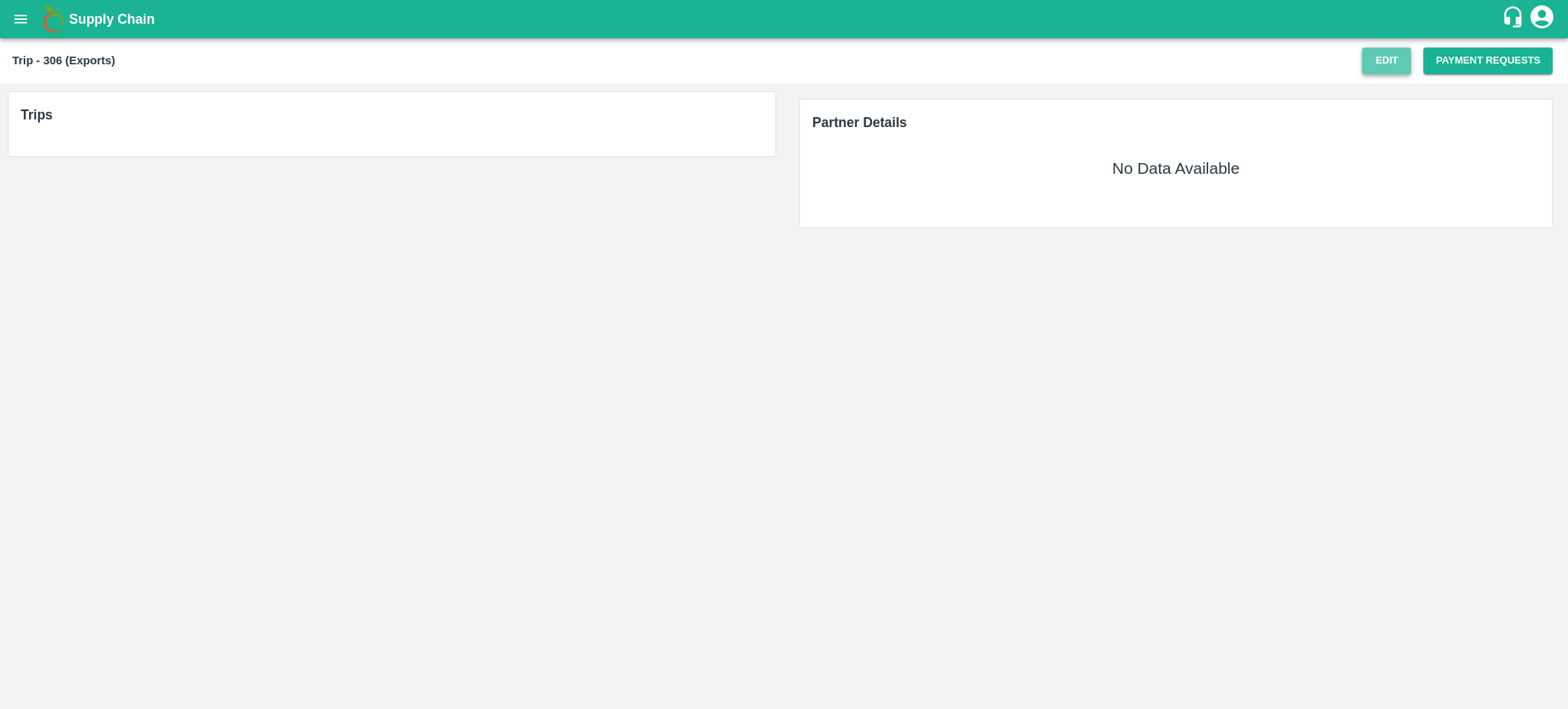
click at [1393, 60] on button "Edit" at bounding box center [1386, 61] width 49 height 27
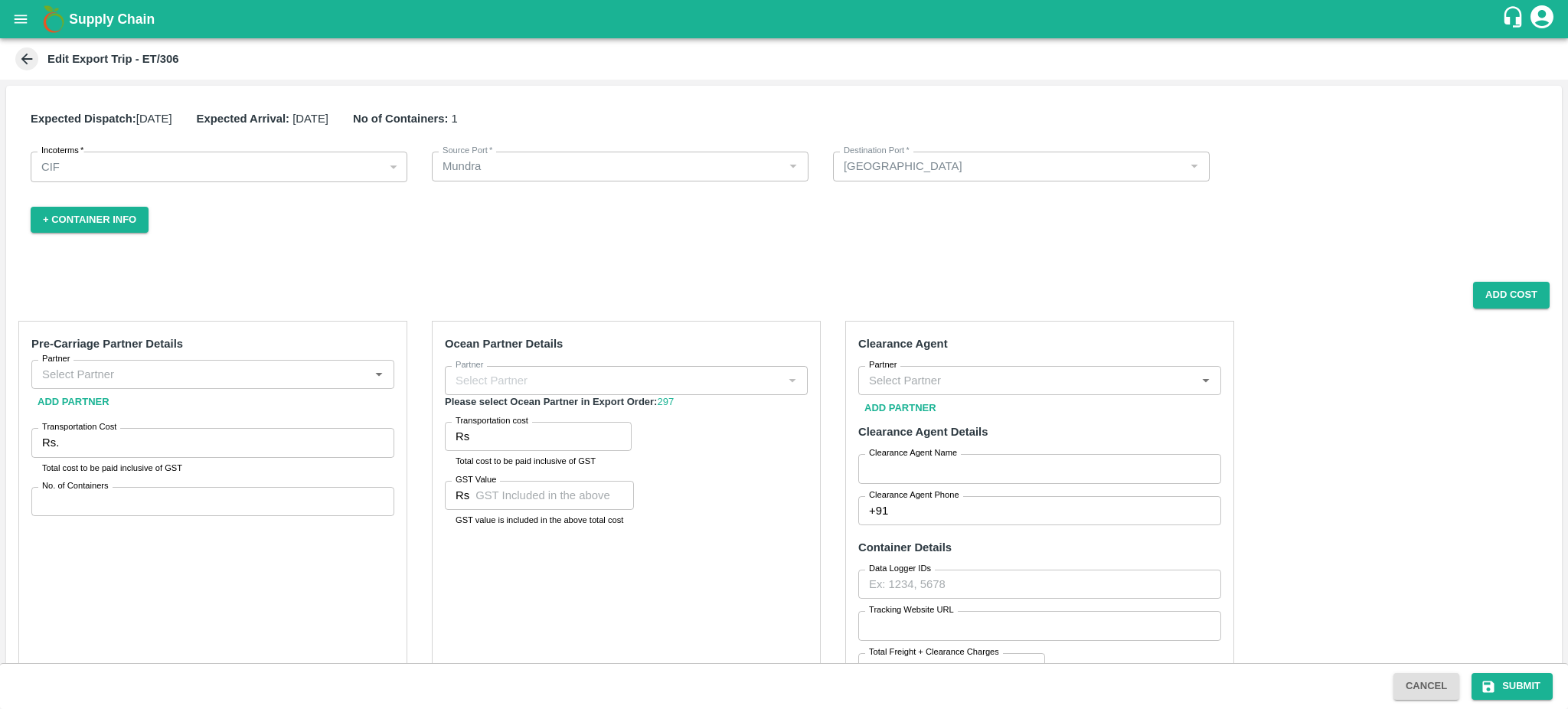
click at [149, 369] on input "Partner" at bounding box center [200, 374] width 329 height 20
